Goal: Task Accomplishment & Management: Complete application form

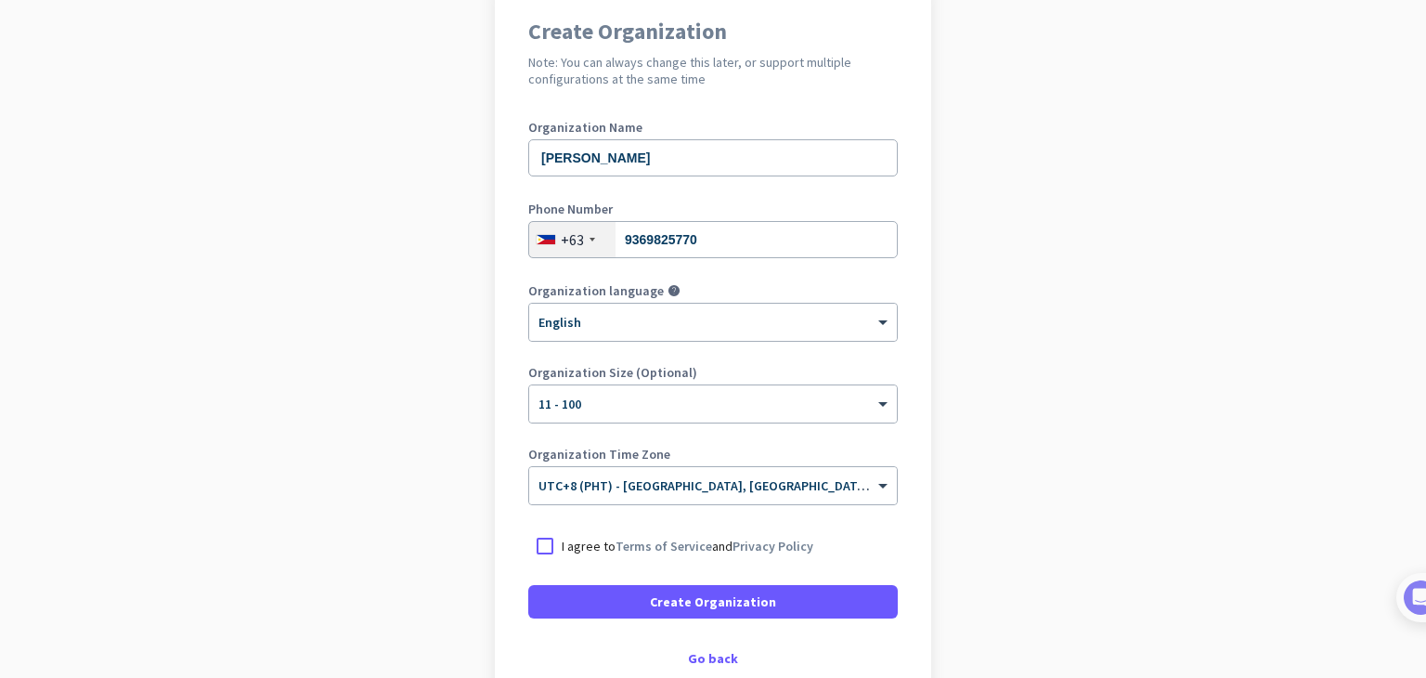
scroll to position [186, 0]
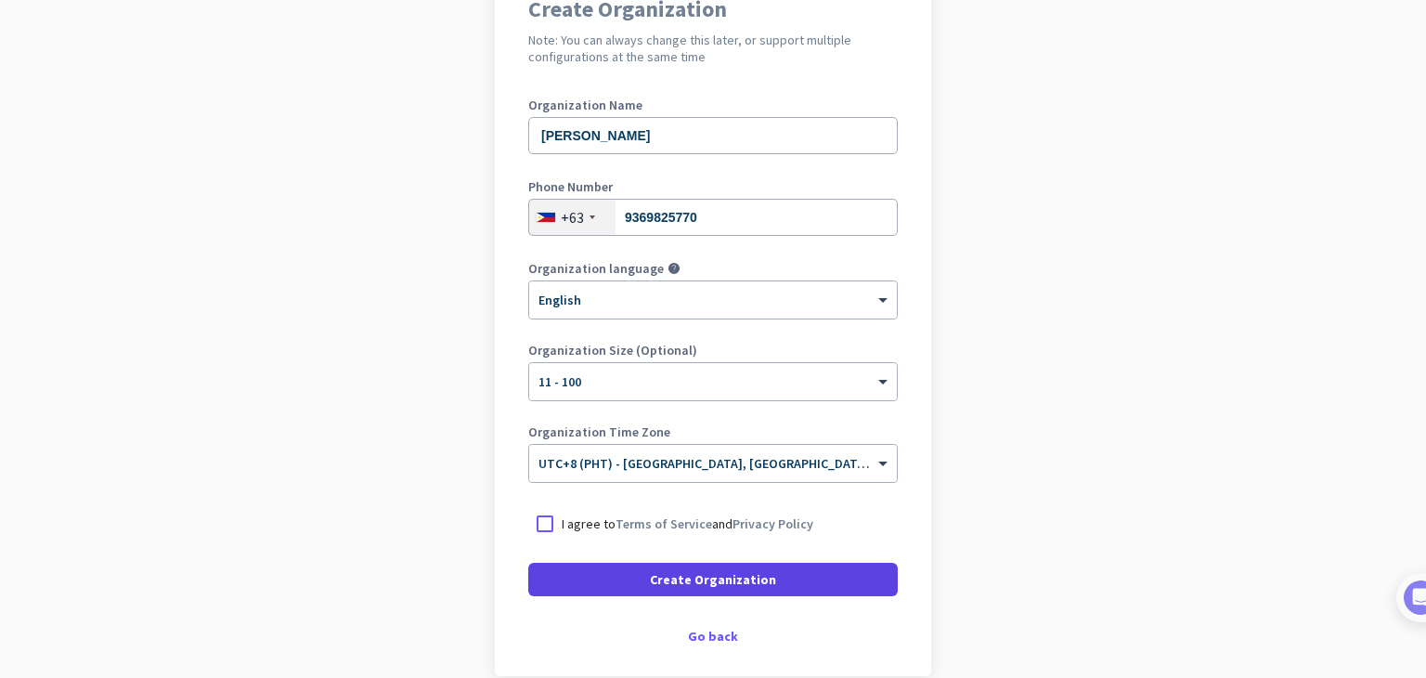
drag, startPoint x: 544, startPoint y: 527, endPoint x: 598, endPoint y: 564, distance: 65.4
click at [553, 529] on div at bounding box center [544, 523] width 33 height 33
click at [628, 581] on span at bounding box center [713, 579] width 370 height 45
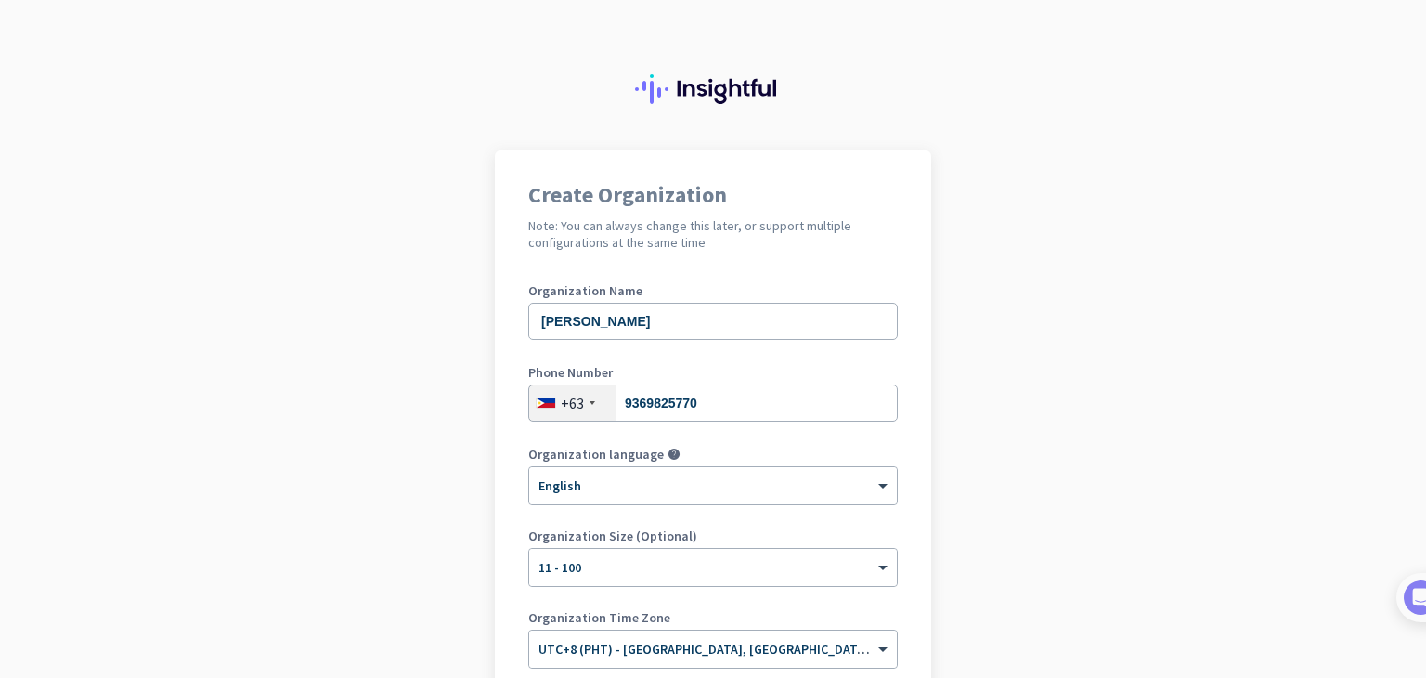
scroll to position [221, 0]
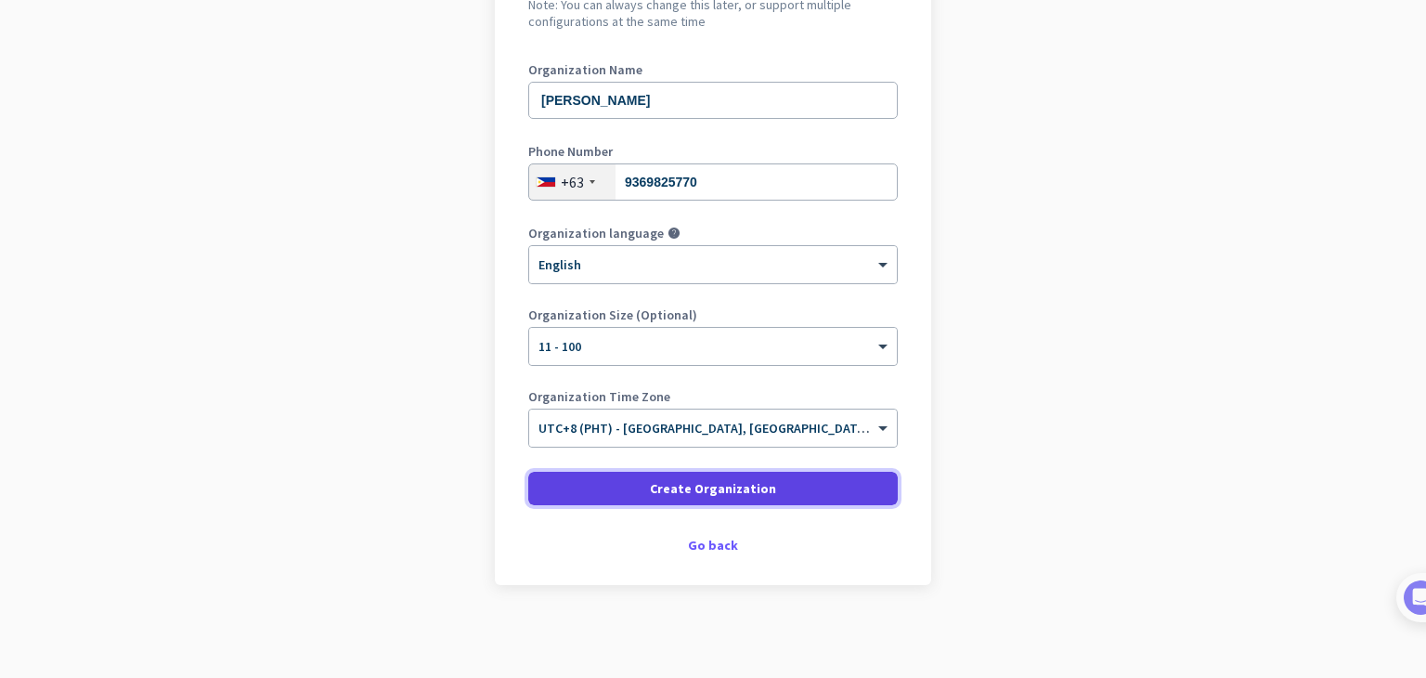
click at [678, 499] on span at bounding box center [713, 488] width 370 height 45
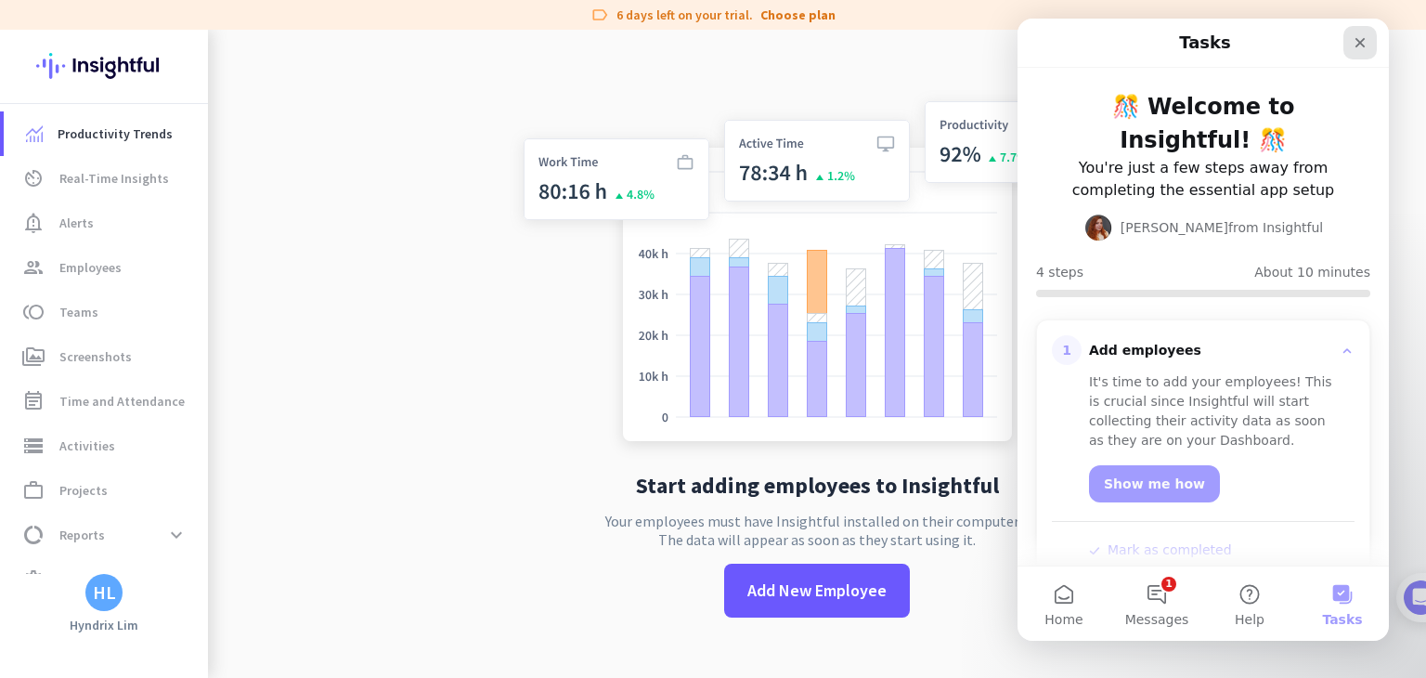
click at [1358, 46] on icon "Close" at bounding box center [1361, 43] width 10 height 10
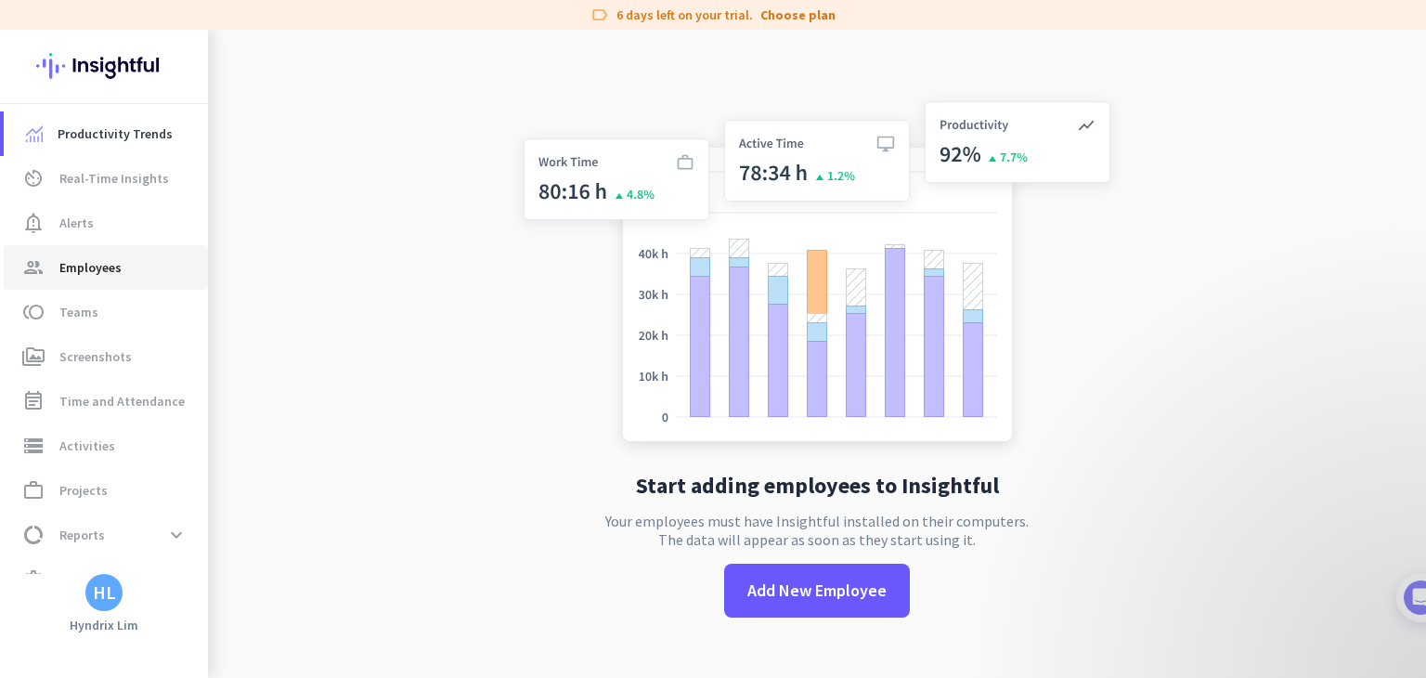
click at [124, 271] on span "group Employees" at bounding box center [106, 267] width 175 height 22
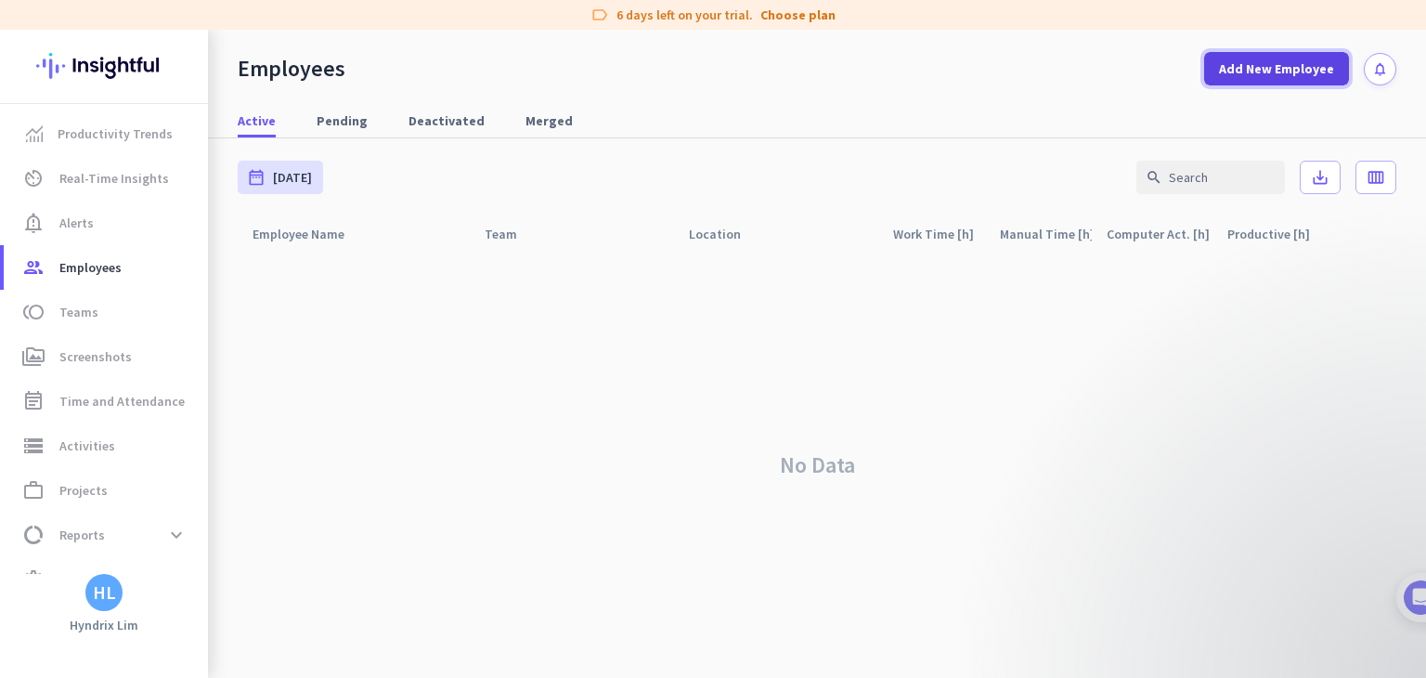
click at [1308, 69] on span "Add New Employee" at bounding box center [1276, 68] width 115 height 19
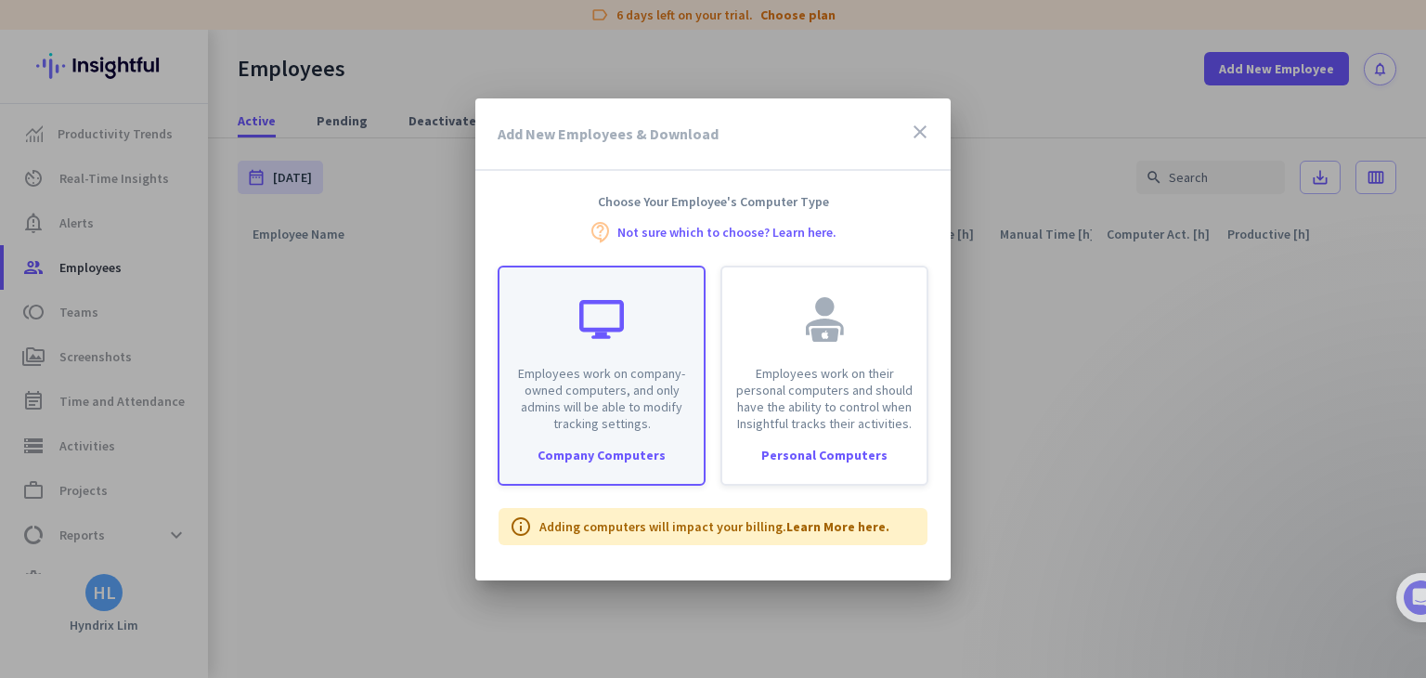
click at [597, 332] on div at bounding box center [602, 319] width 45 height 45
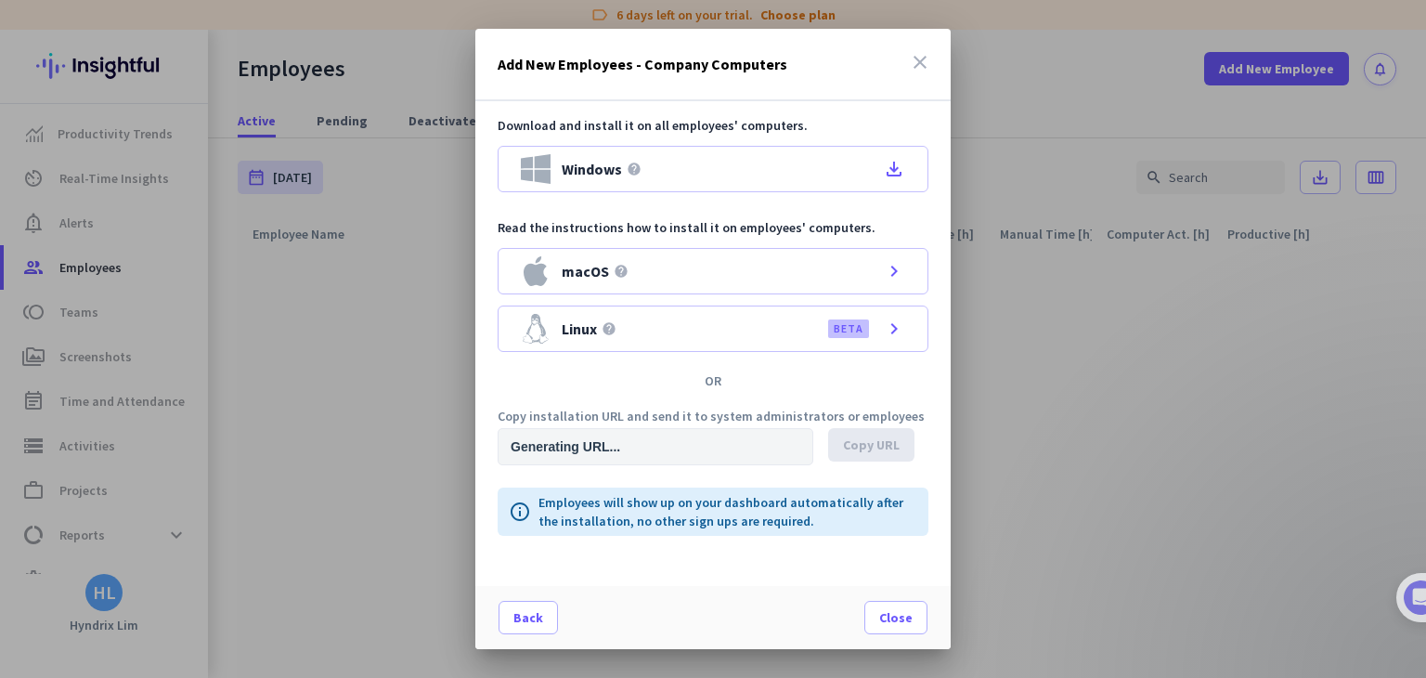
type input "[URL][DOMAIN_NAME]"
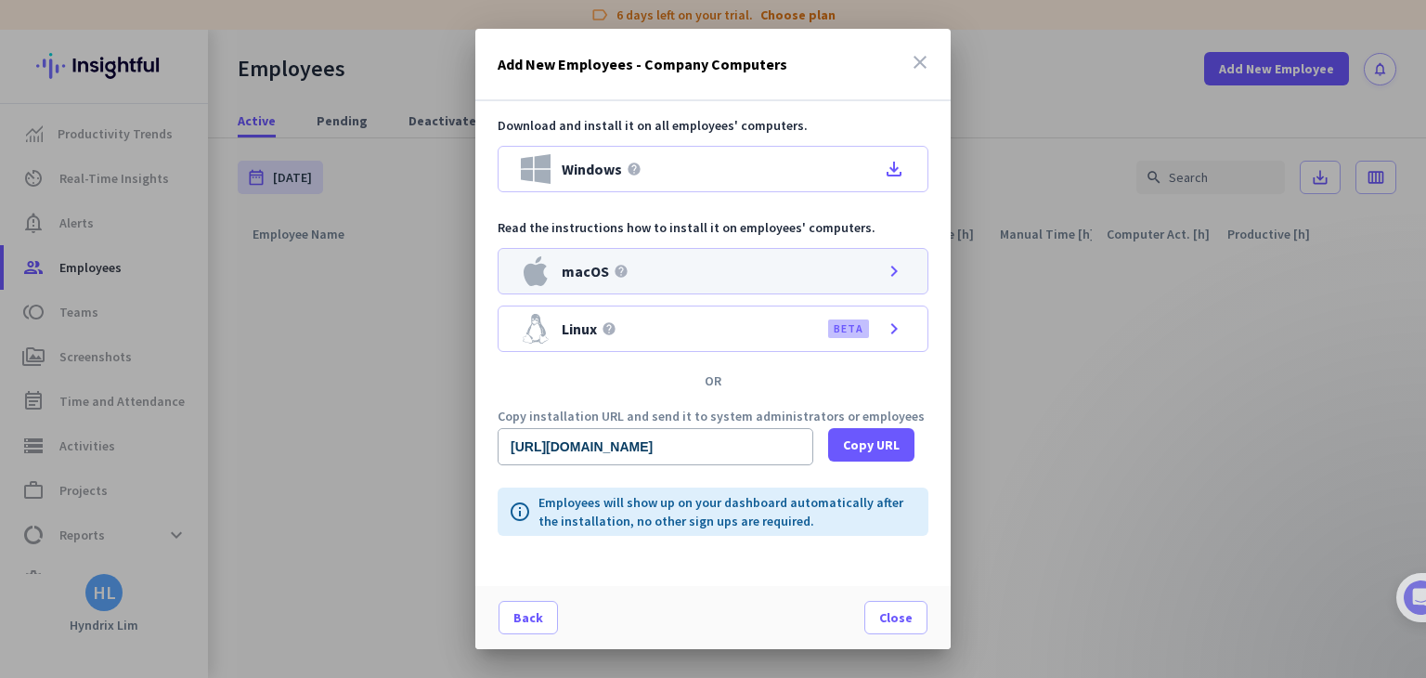
drag, startPoint x: 886, startPoint y: 172, endPoint x: 641, endPoint y: 275, distance: 266.0
click at [880, 172] on div "Windows help file_download" at bounding box center [713, 169] width 431 height 46
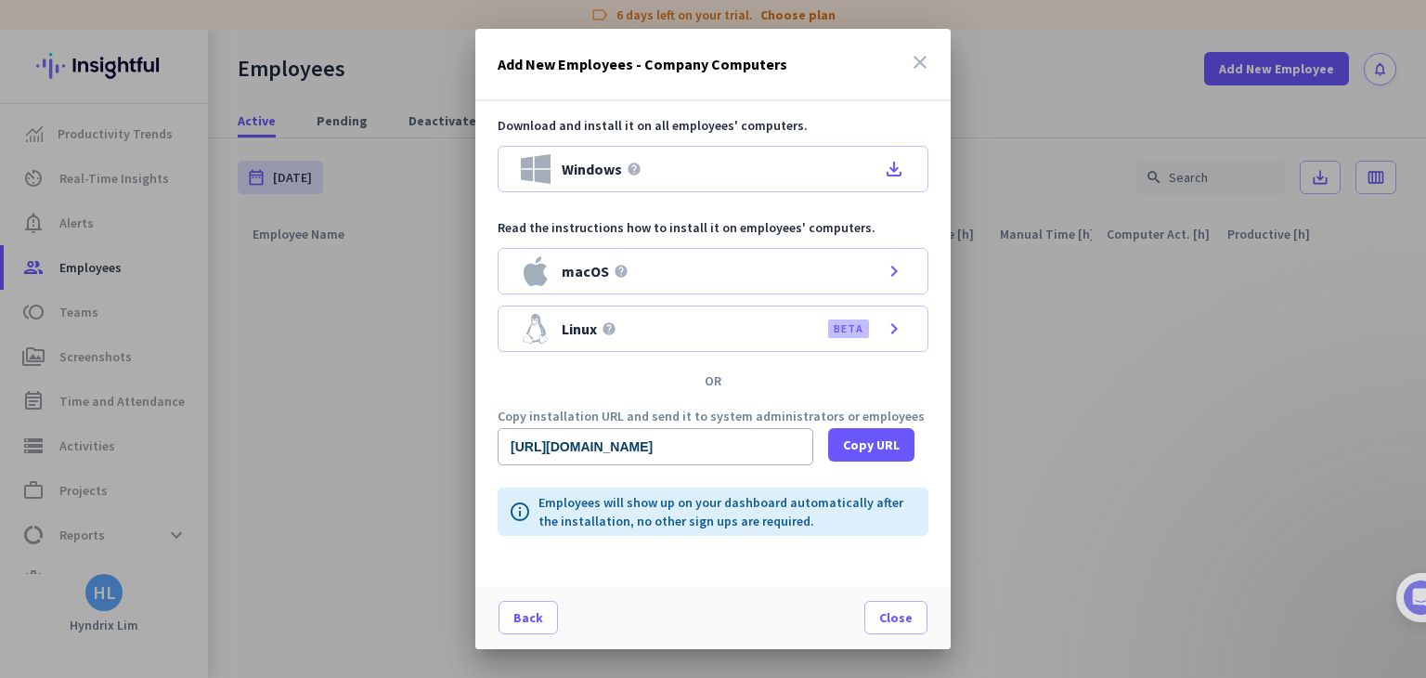
click at [921, 60] on icon "close" at bounding box center [920, 62] width 22 height 22
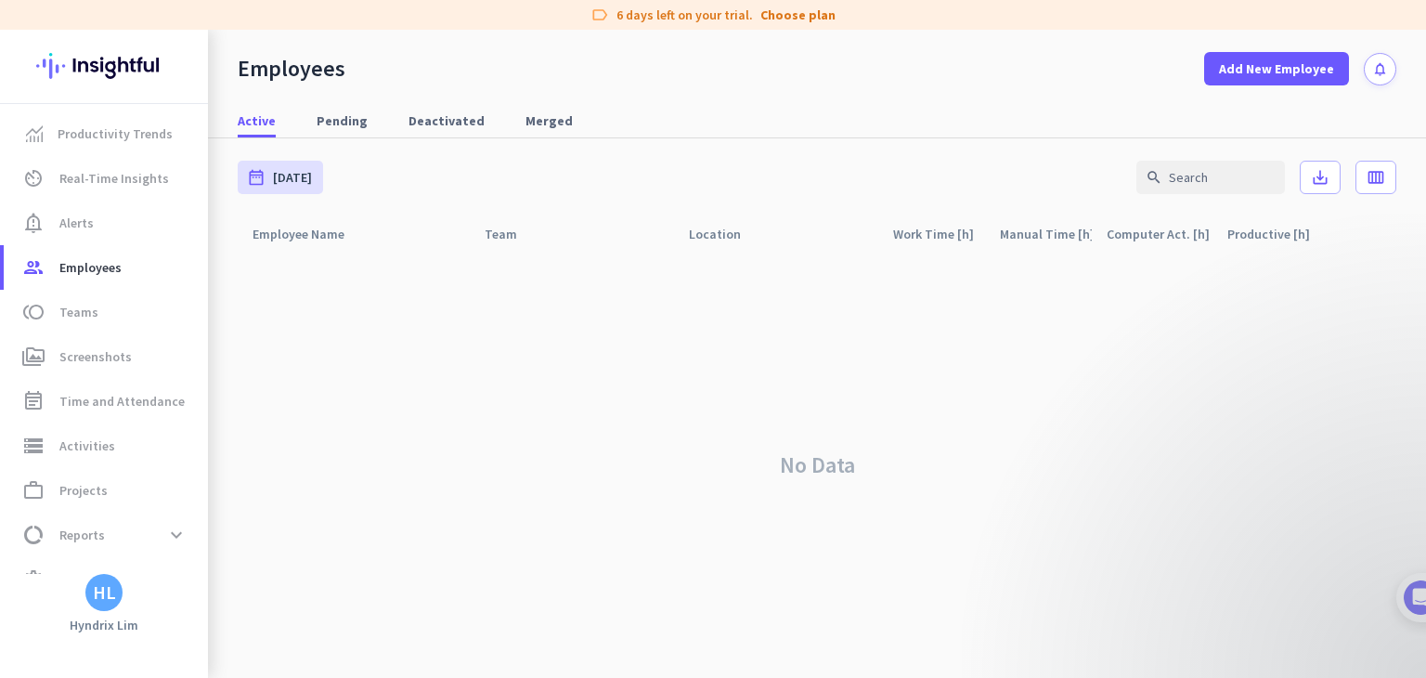
drag, startPoint x: 464, startPoint y: 367, endPoint x: 470, endPoint y: 338, distance: 29.3
click at [464, 367] on div "No Data" at bounding box center [817, 465] width 1159 height 426
click at [772, 413] on div "No Data" at bounding box center [817, 465] width 1159 height 426
click at [1244, 66] on span "Add New Employee" at bounding box center [1276, 68] width 115 height 19
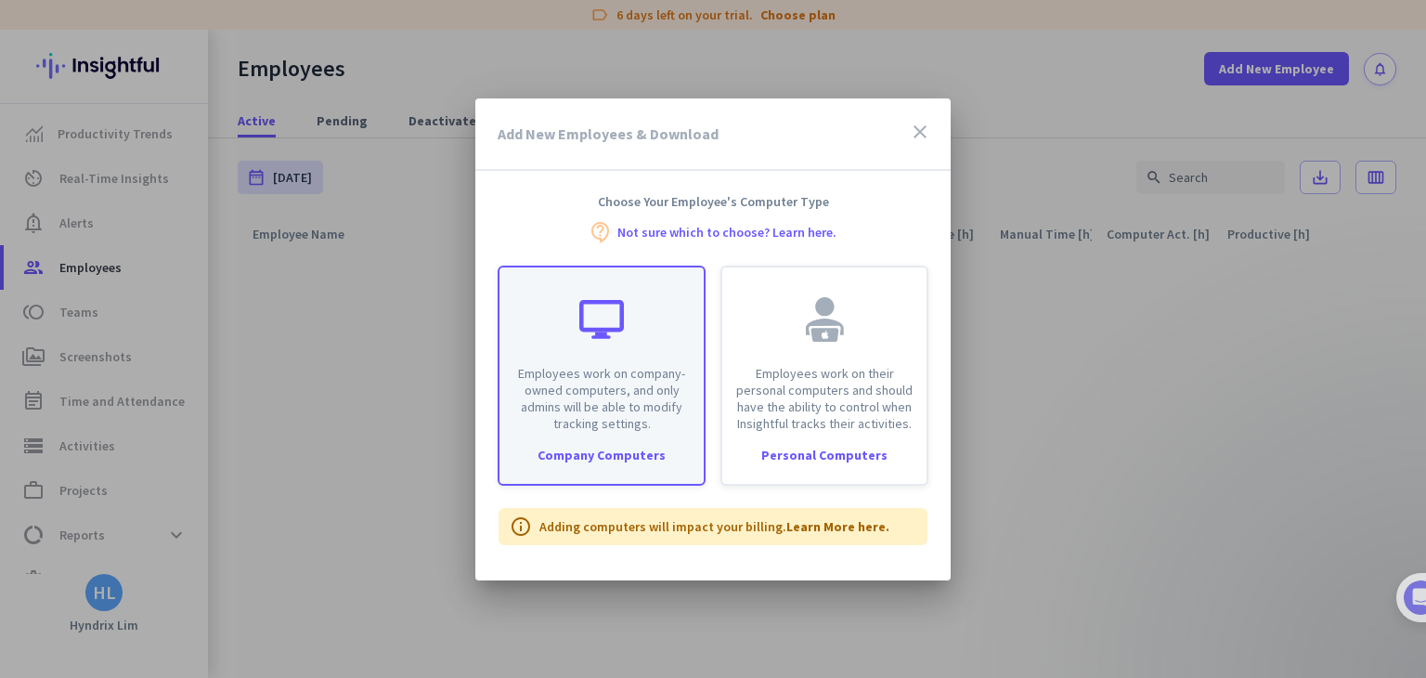
click at [686, 346] on div "Employees work on company-owned computers, and only admins will be able to modi…" at bounding box center [602, 349] width 204 height 164
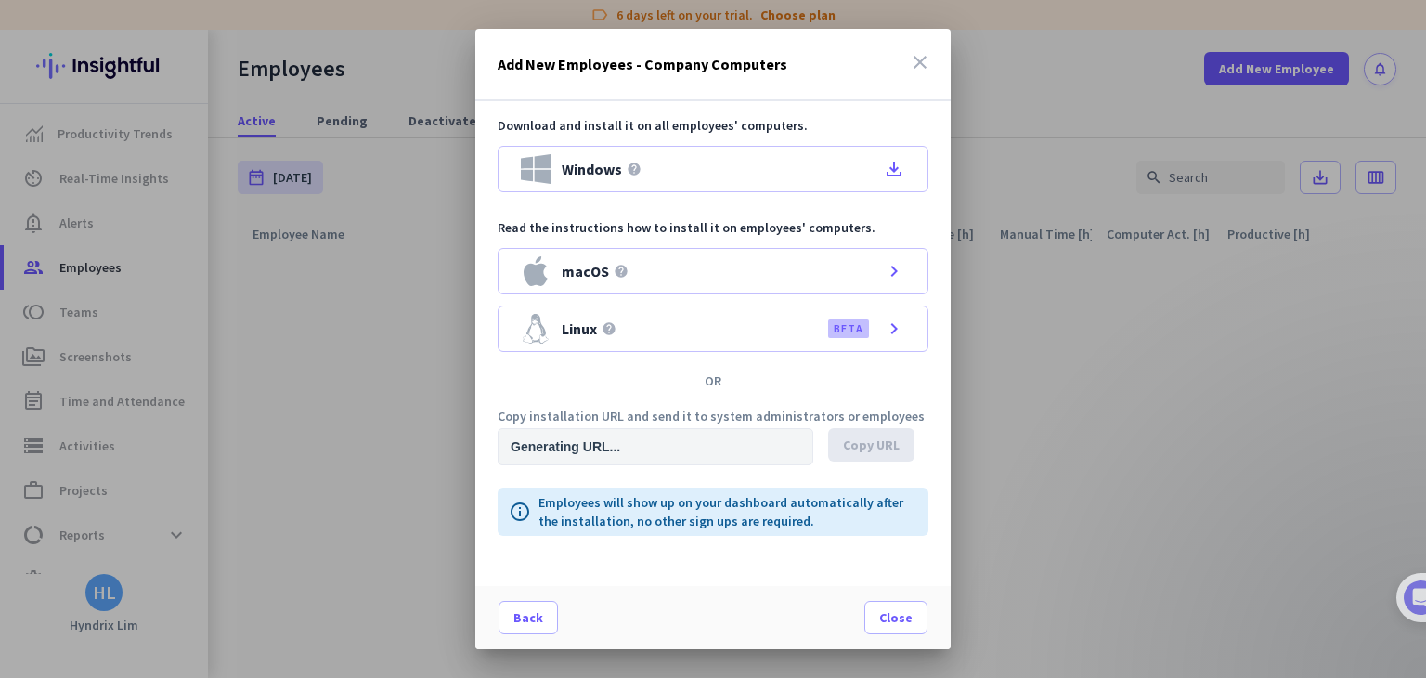
type input "[URL][DOMAIN_NAME]"
click at [900, 436] on span at bounding box center [871, 445] width 86 height 45
click at [918, 65] on icon "close" at bounding box center [920, 62] width 22 height 22
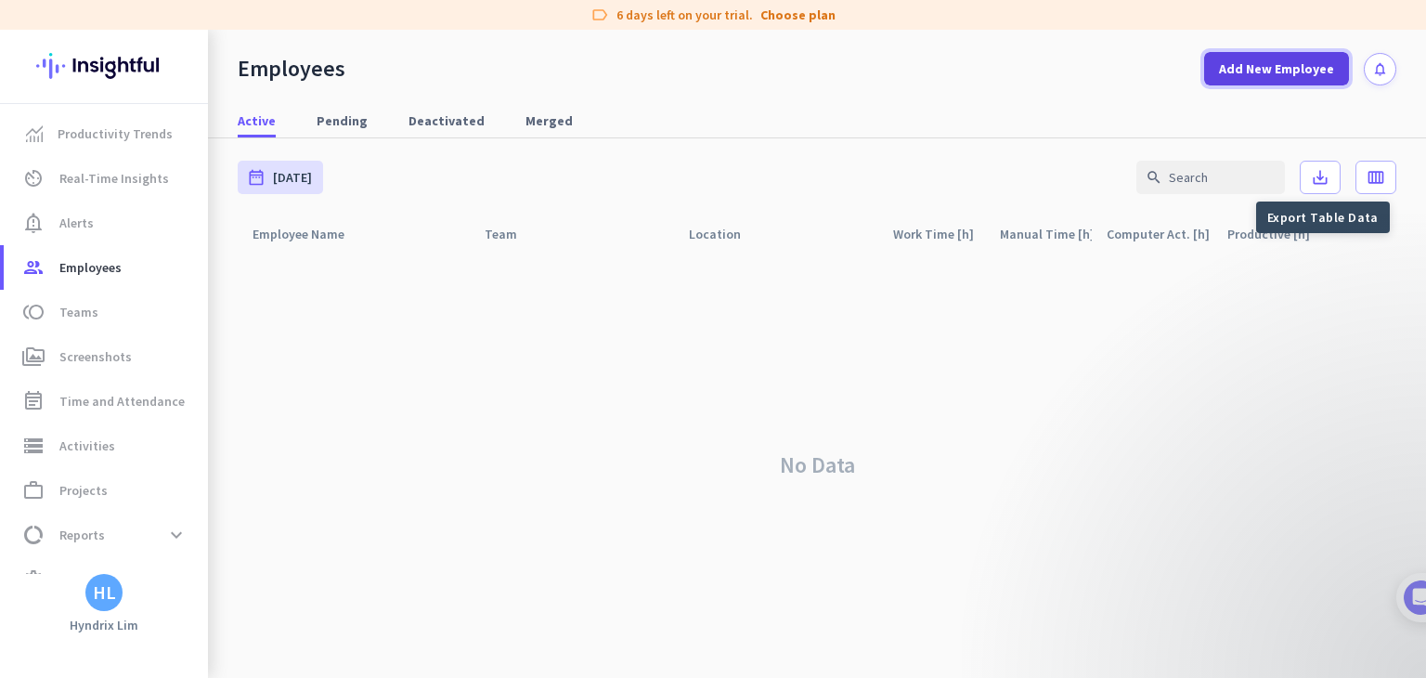
click at [1286, 72] on span "Add New Employee" at bounding box center [1276, 68] width 115 height 19
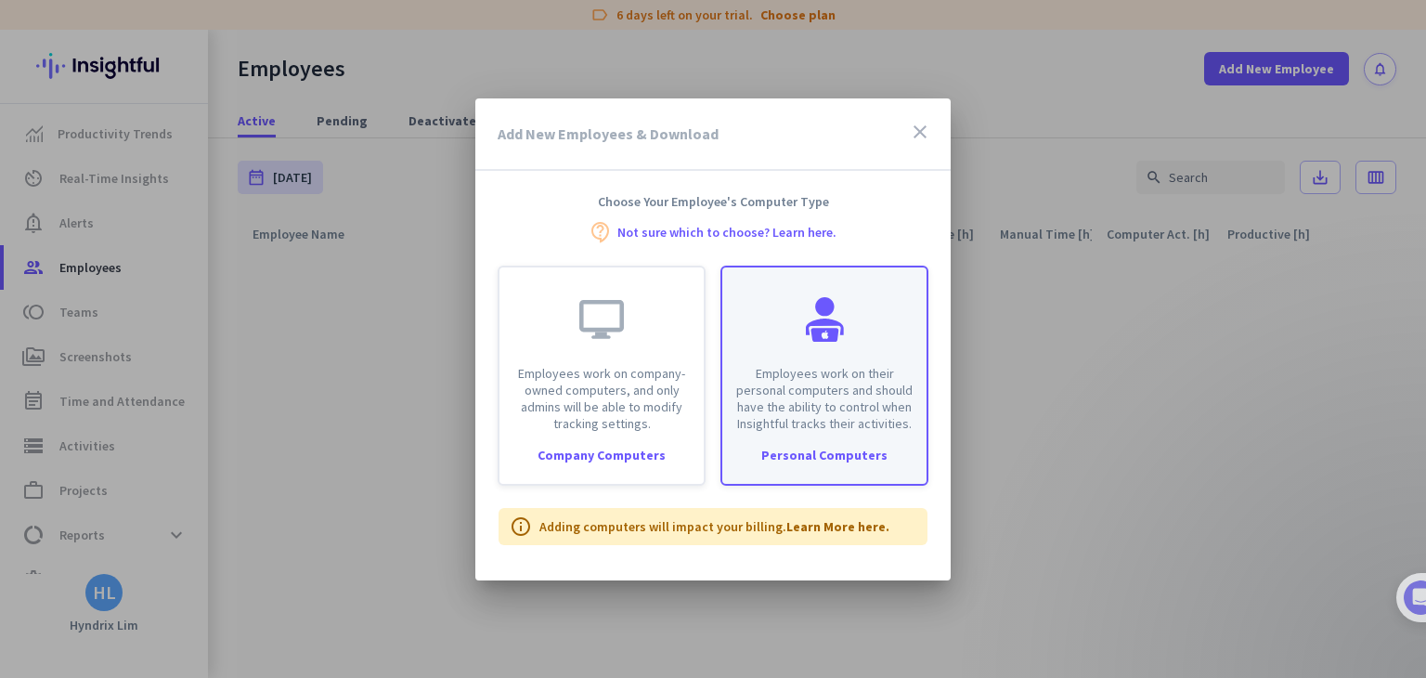
click at [832, 332] on div at bounding box center [824, 319] width 45 height 45
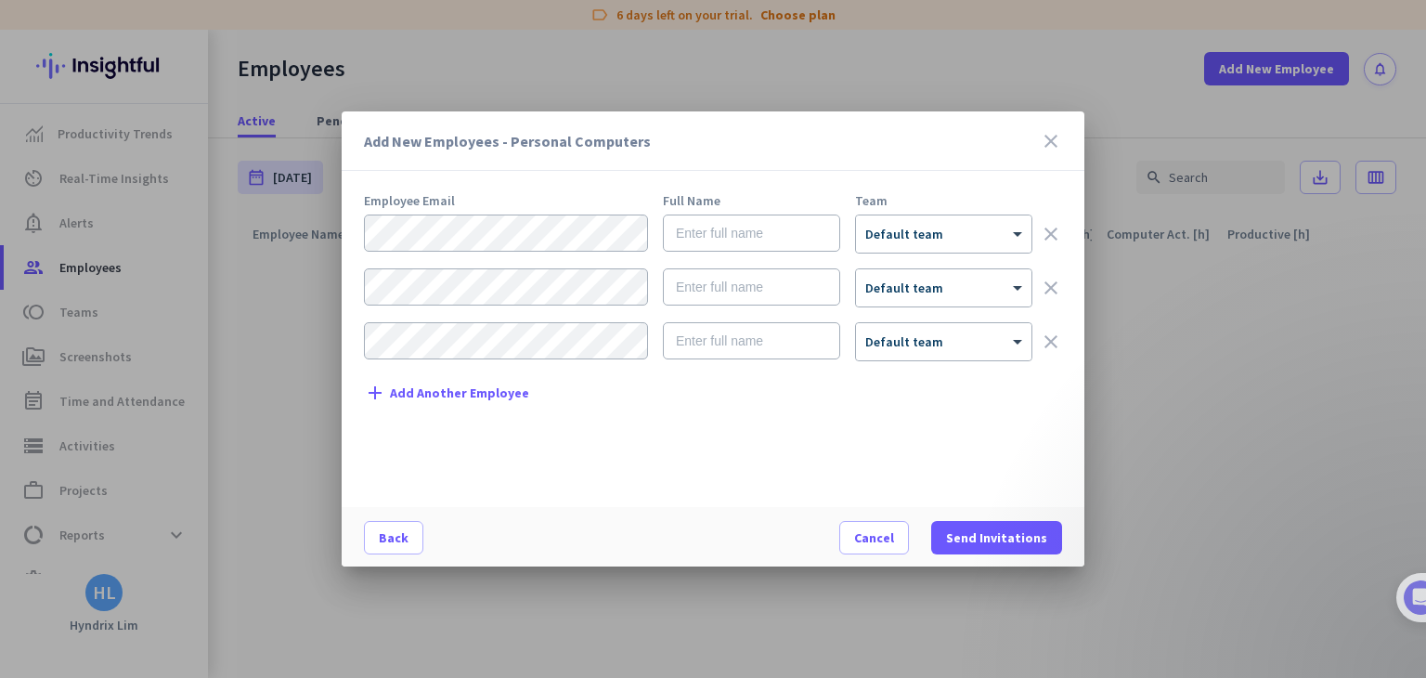
drag, startPoint x: 1053, startPoint y: 137, endPoint x: 1191, endPoint y: 186, distance: 146.0
click at [1058, 137] on icon "close" at bounding box center [1051, 141] width 22 height 22
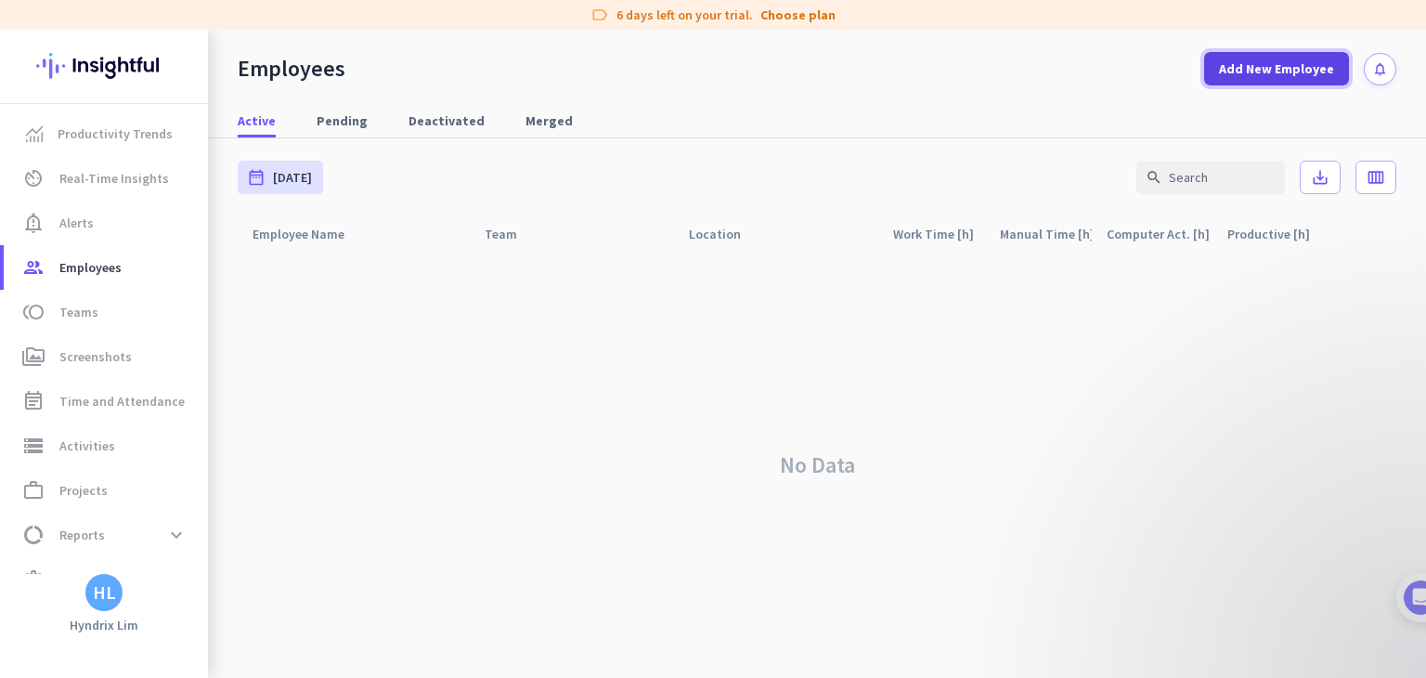
click at [1248, 79] on span at bounding box center [1277, 68] width 145 height 45
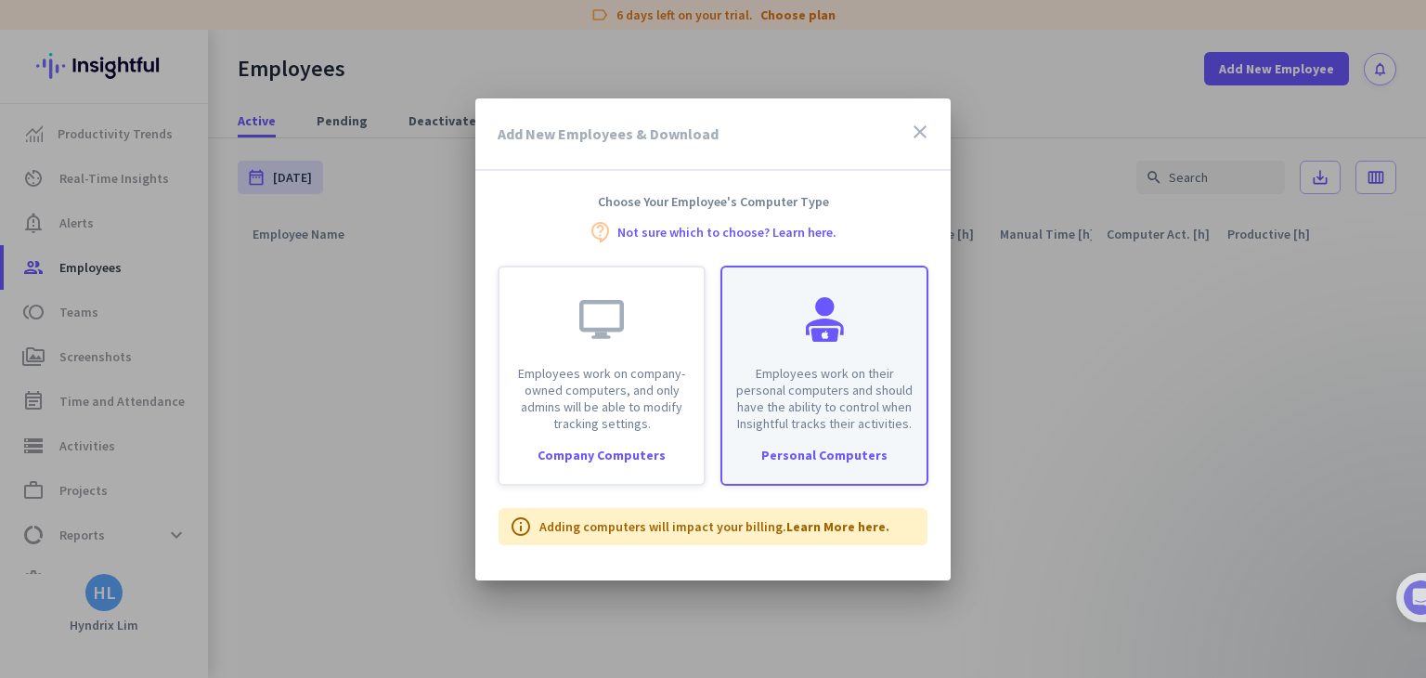
click at [783, 360] on div "Employees work on their personal computers and should have the ability to contr…" at bounding box center [825, 349] width 204 height 164
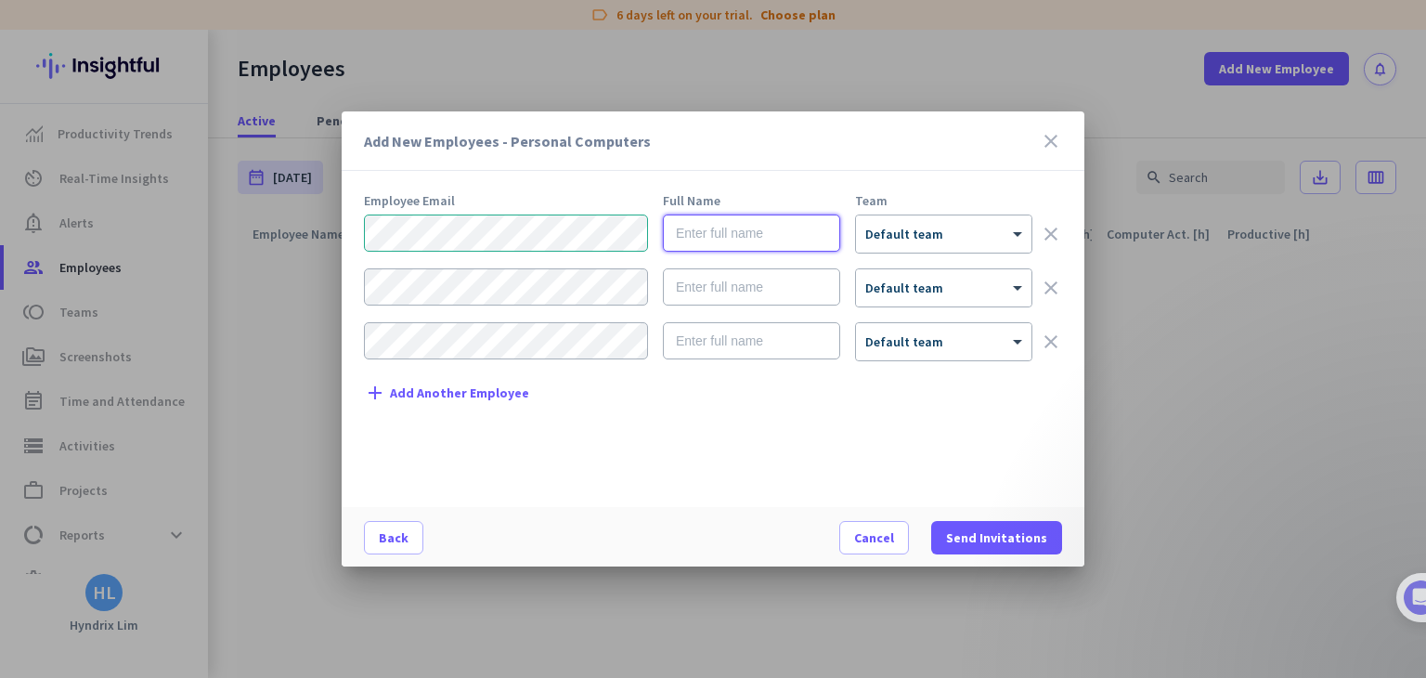
click at [727, 223] on input "text" at bounding box center [751, 233] width 177 height 37
type input "hyndrix lim"
click at [949, 232] on div at bounding box center [944, 228] width 176 height 16
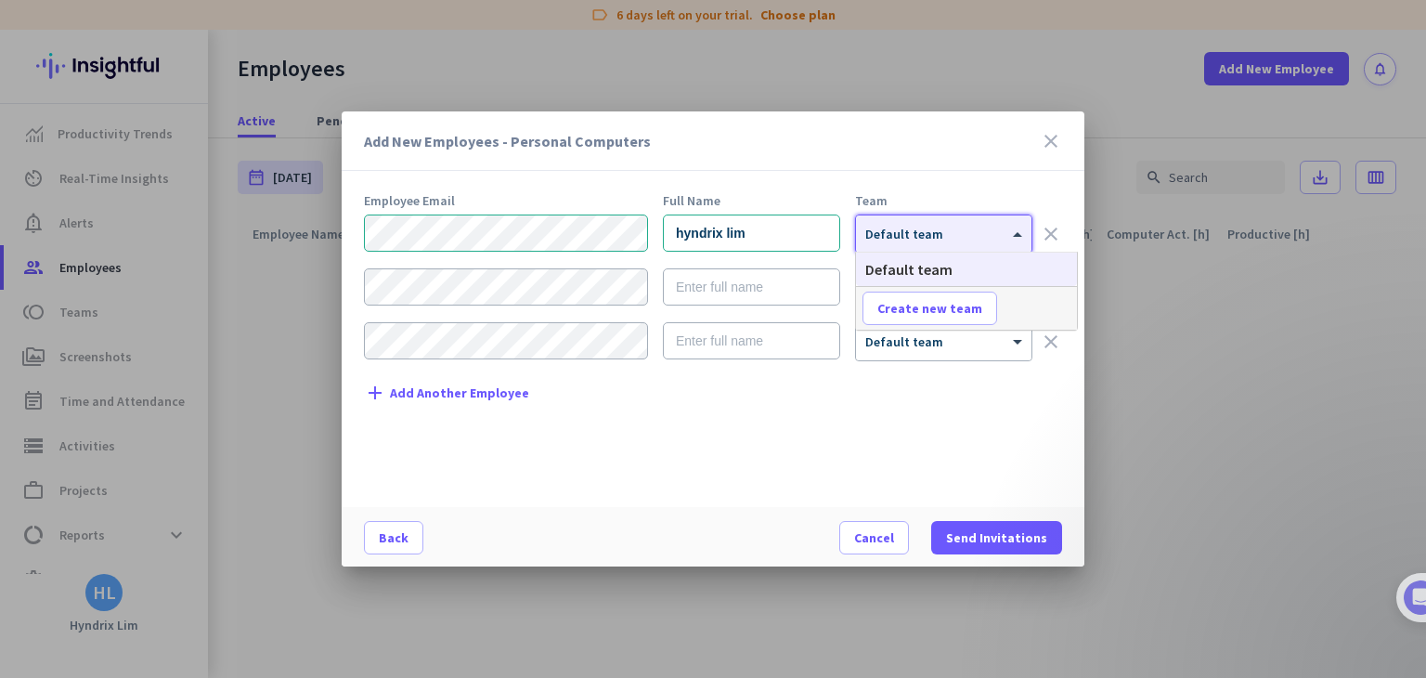
click at [949, 232] on div at bounding box center [944, 228] width 176 height 16
click at [928, 314] on span "Create new team" at bounding box center [930, 308] width 105 height 19
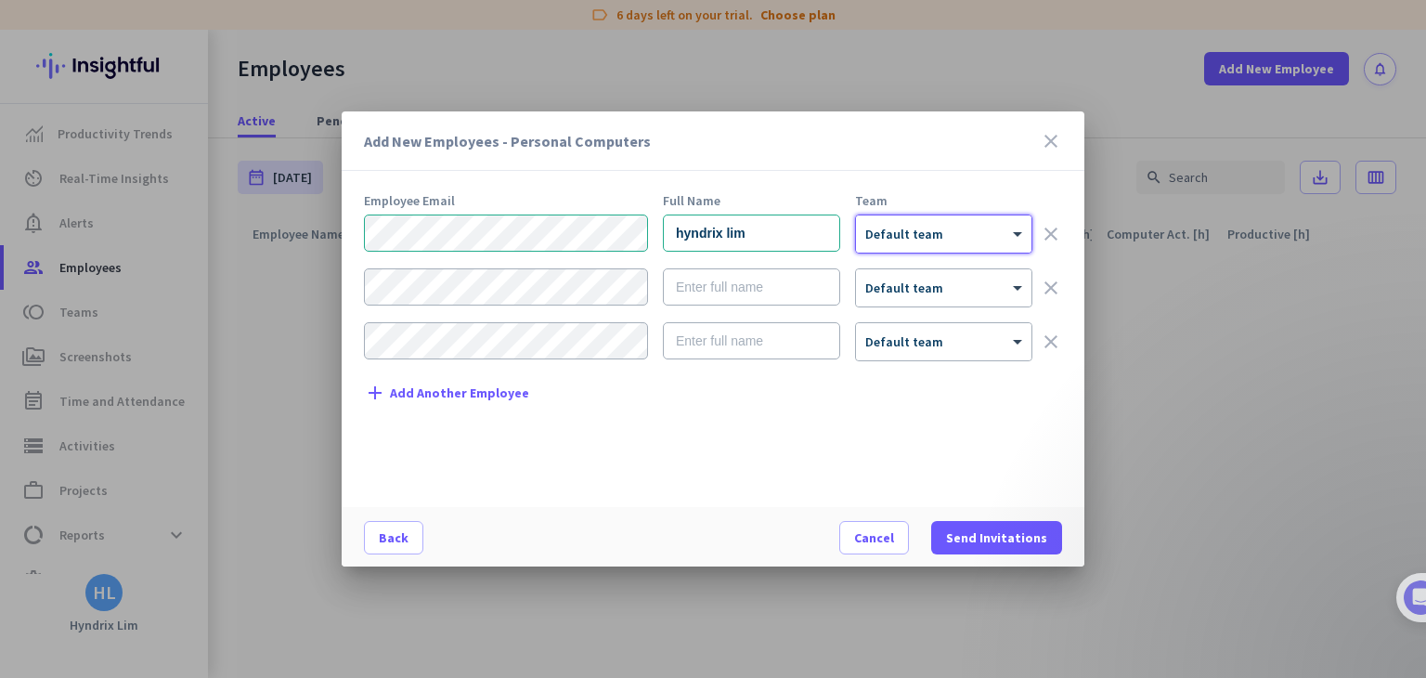
click at [968, 235] on div at bounding box center [944, 228] width 176 height 16
click at [982, 530] on span "Send Invitations" at bounding box center [996, 537] width 101 height 19
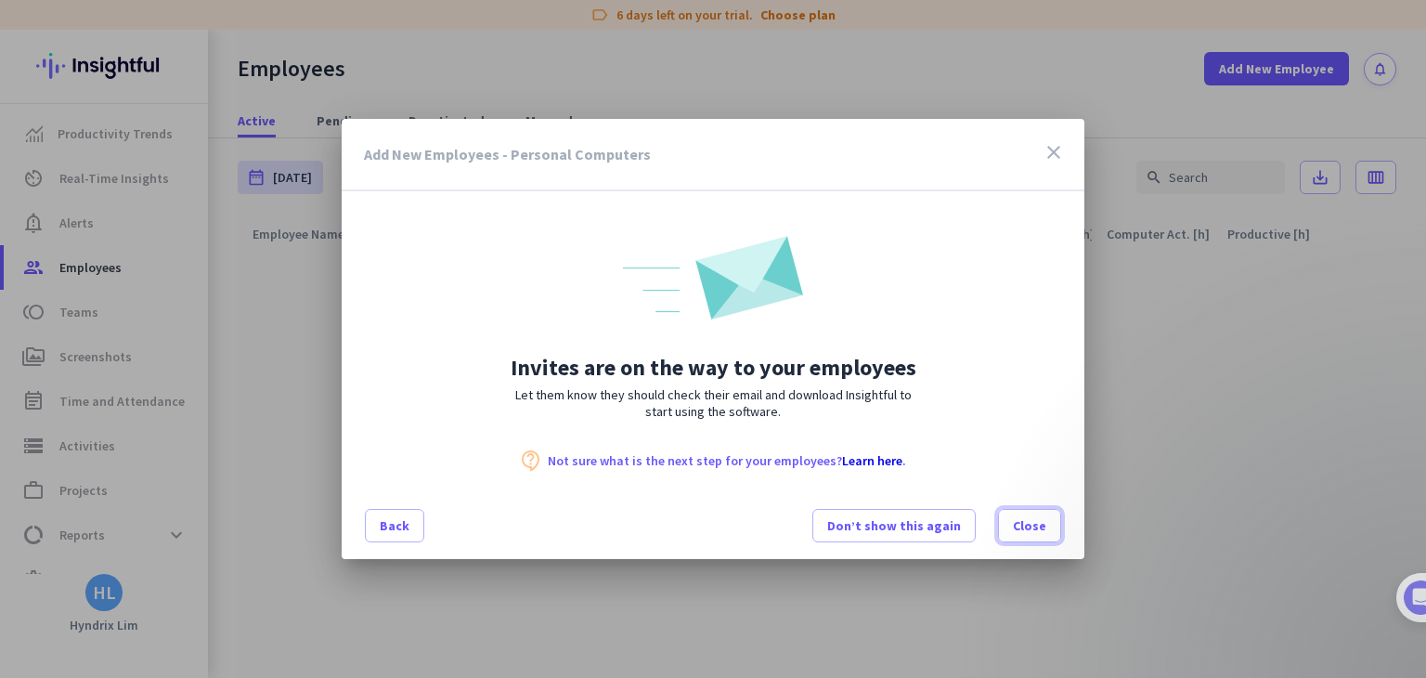
drag, startPoint x: 1029, startPoint y: 518, endPoint x: 1046, endPoint y: 499, distance: 25.7
click at [1037, 510] on button "Close" at bounding box center [1029, 525] width 63 height 33
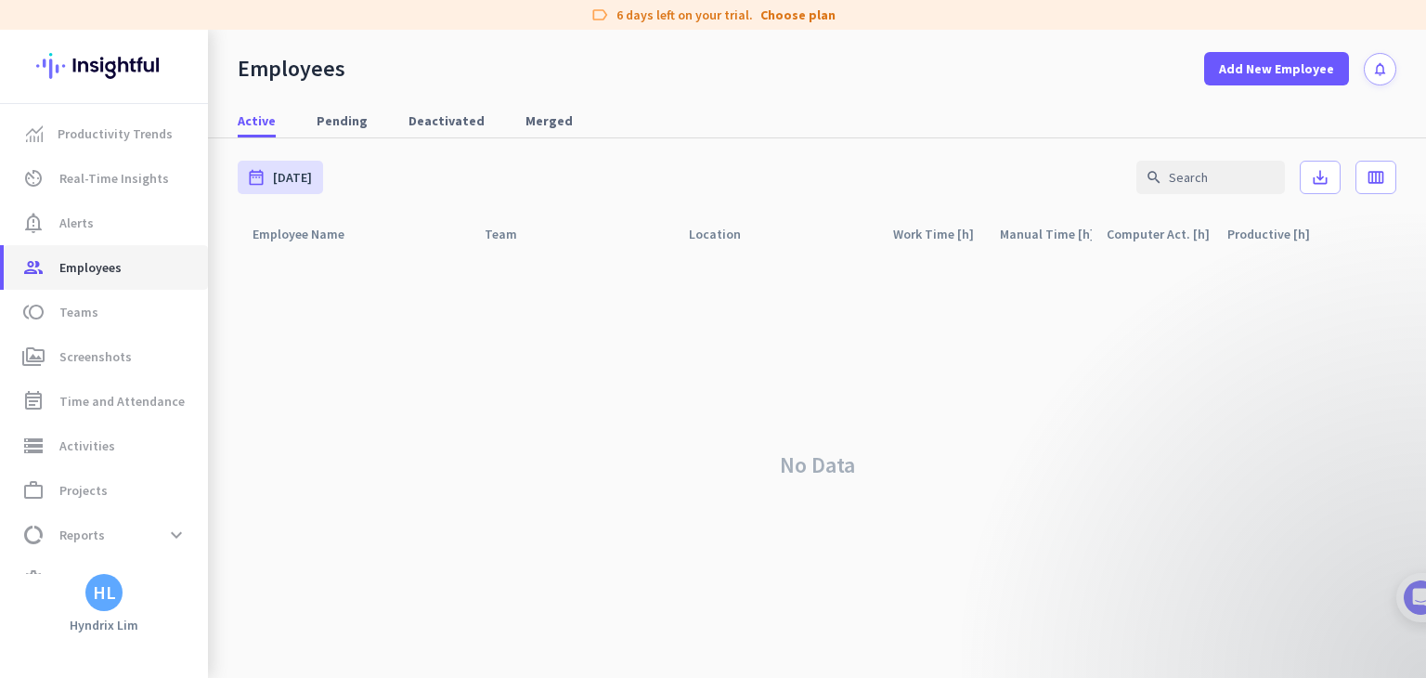
click at [115, 267] on span "Employees" at bounding box center [90, 267] width 62 height 22
